Goal: Task Accomplishment & Management: Manage account settings

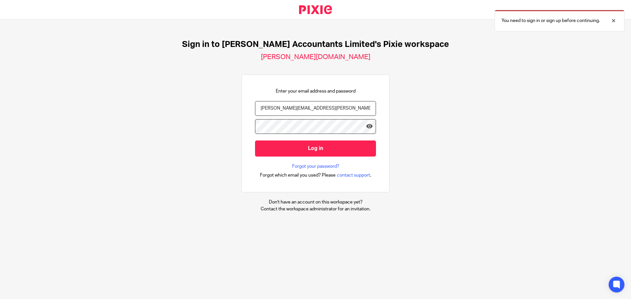
drag, startPoint x: 327, startPoint y: 109, endPoint x: 213, endPoint y: 105, distance: 113.8
click at [213, 105] on div "Sign in to Corrigan Accountants Limited's Pixie workspace corrigan-accountants-…" at bounding box center [315, 126] width 631 height 213
type input "will"
click at [344, 176] on span "contact support" at bounding box center [353, 175] width 33 height 7
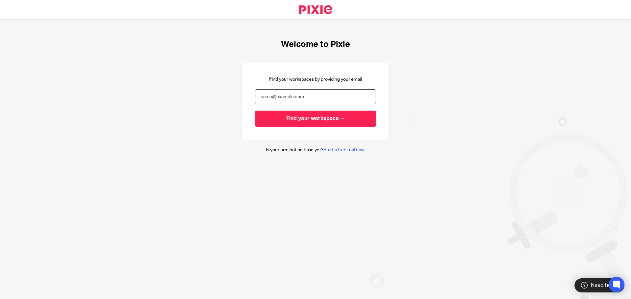
click at [279, 99] on input "email" at bounding box center [315, 96] width 121 height 15
click at [295, 99] on input "email" at bounding box center [315, 96] width 121 height 15
click at [324, 98] on input "email" at bounding box center [315, 96] width 121 height 15
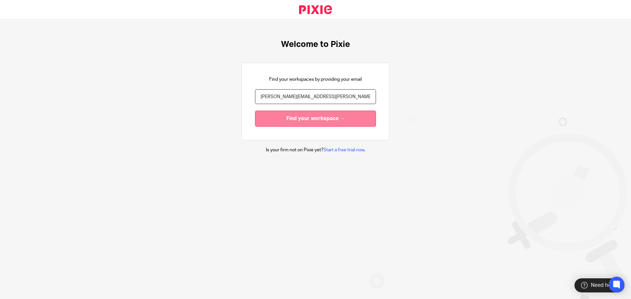
type input "[PERSON_NAME][EMAIL_ADDRESS][PERSON_NAME][PERSON_NAME][DOMAIN_NAME]"
click at [305, 119] on input "Find your workspace →" at bounding box center [315, 119] width 121 height 16
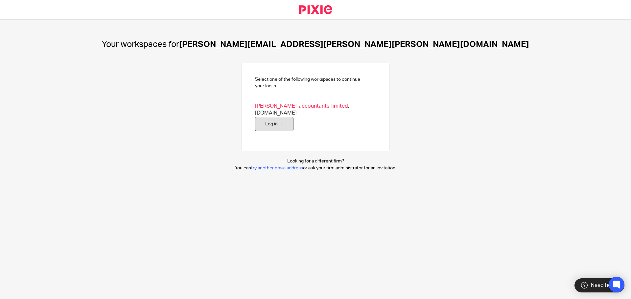
click at [275, 118] on link "Log in →" at bounding box center [274, 124] width 38 height 15
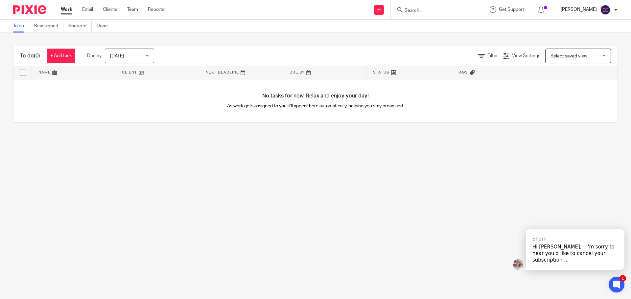
click at [574, 10] on p "Ed Corrigan" at bounding box center [579, 9] width 36 height 7
click at [587, 46] on span "Logout" at bounding box center [587, 45] width 15 height 5
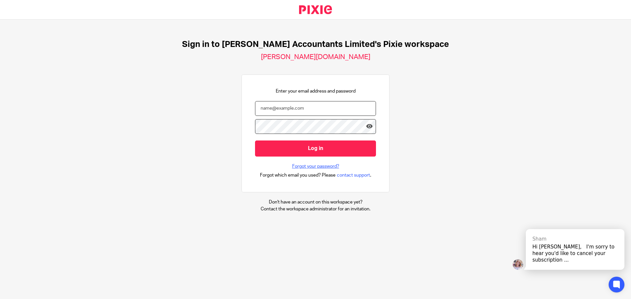
type input "[PERSON_NAME][EMAIL_ADDRESS][PERSON_NAME][PERSON_NAME][DOMAIN_NAME]"
click at [309, 166] on link "Forgot your password?" at bounding box center [315, 166] width 47 height 7
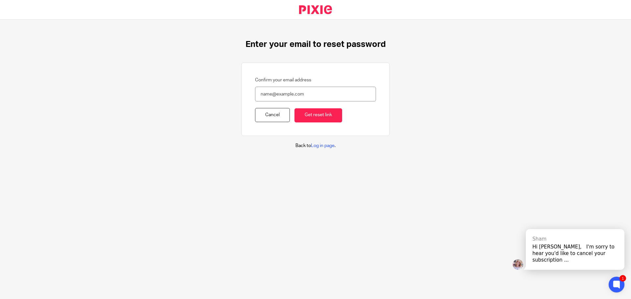
click at [270, 97] on input "Confirm your email address" at bounding box center [315, 94] width 121 height 15
type input "[EMAIL_ADDRESS][PERSON_NAME][DOMAIN_NAME]"
click at [313, 115] on input "Get reset link" at bounding box center [319, 115] width 48 height 14
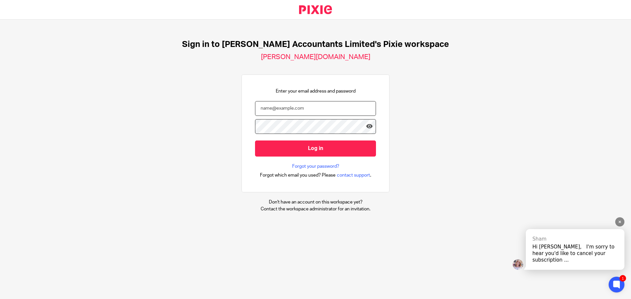
type input "edward.corrigan@corrigan.co.uk"
click at [560, 254] on div "Hi Ed, ﻿ ﻿ ﻿I'm sorry to hear you'd like to cancel your subscription ..." at bounding box center [575, 254] width 85 height 20
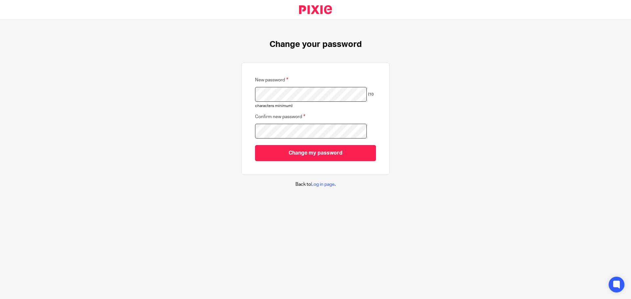
click at [181, 119] on div "Change your password New password (10 characters minimum) Confirm new password …" at bounding box center [315, 114] width 631 height 188
click at [210, 88] on div "Change your password New password (10 characters minimum) Confirm new password …" at bounding box center [315, 114] width 631 height 188
click at [271, 155] on input "Change my password" at bounding box center [315, 153] width 121 height 16
